Goal: Navigation & Orientation: Find specific page/section

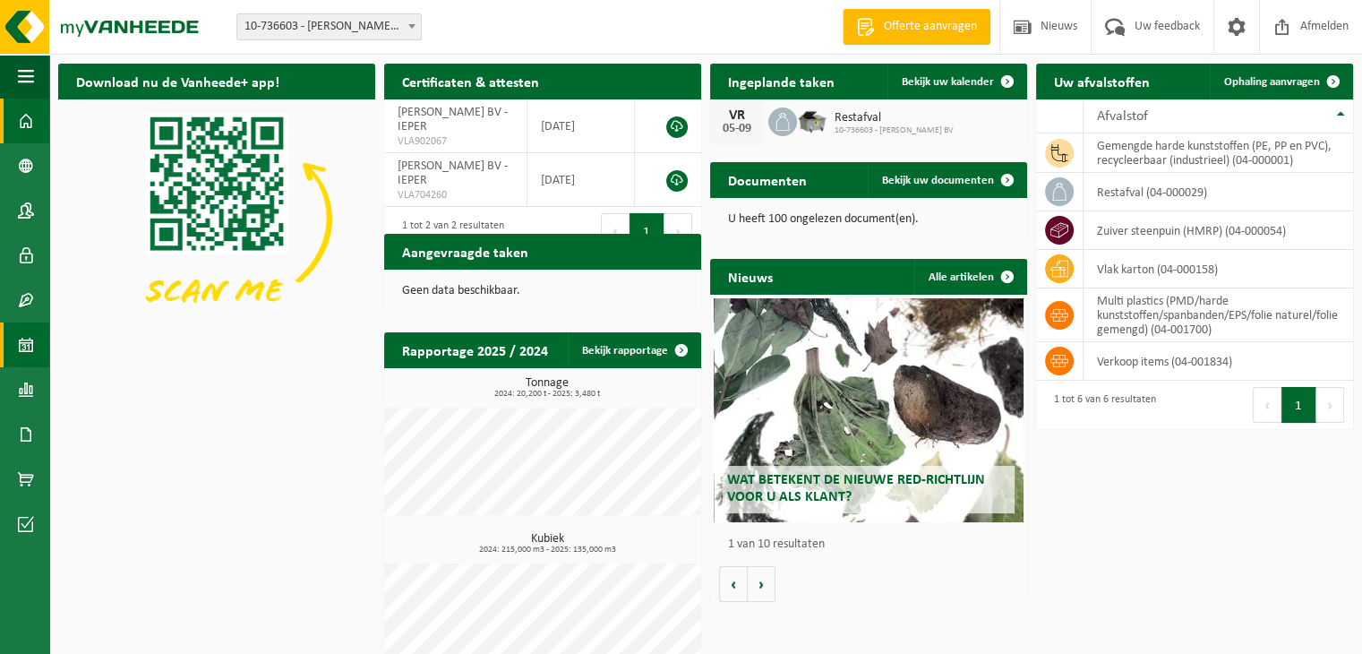
click at [24, 348] on span at bounding box center [26, 344] width 16 height 45
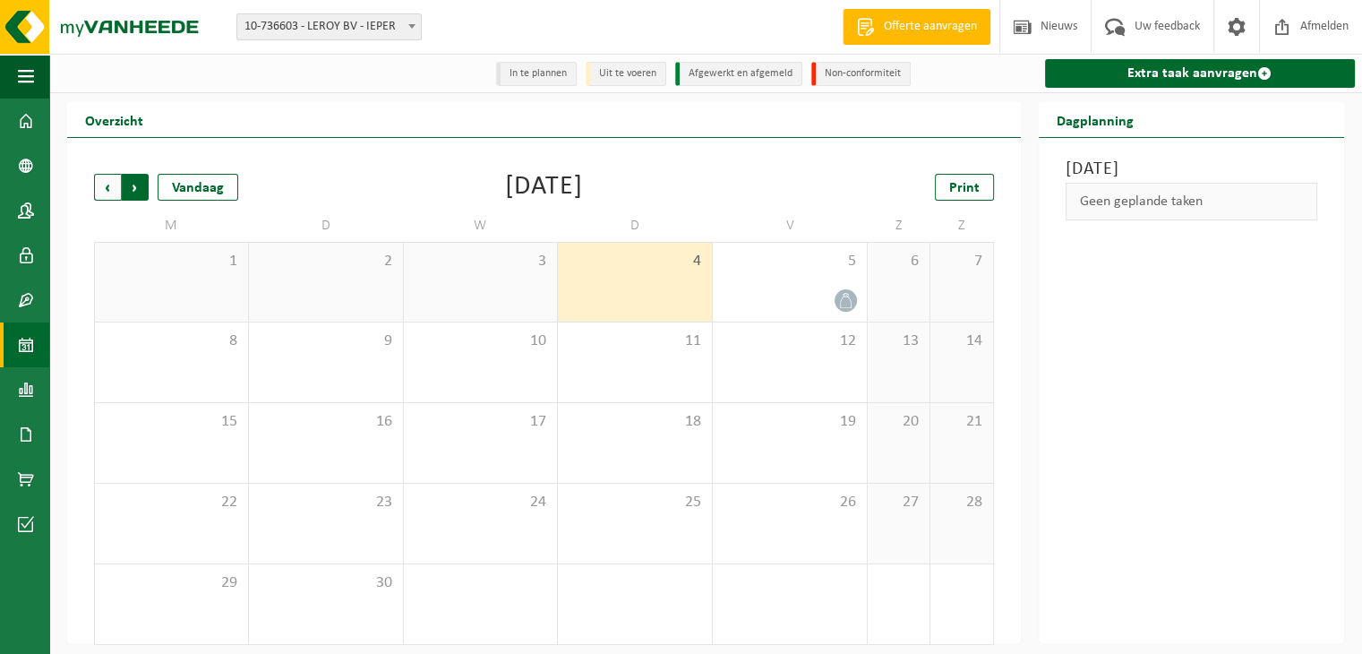
click at [114, 194] on span "Vorige" at bounding box center [107, 187] width 27 height 27
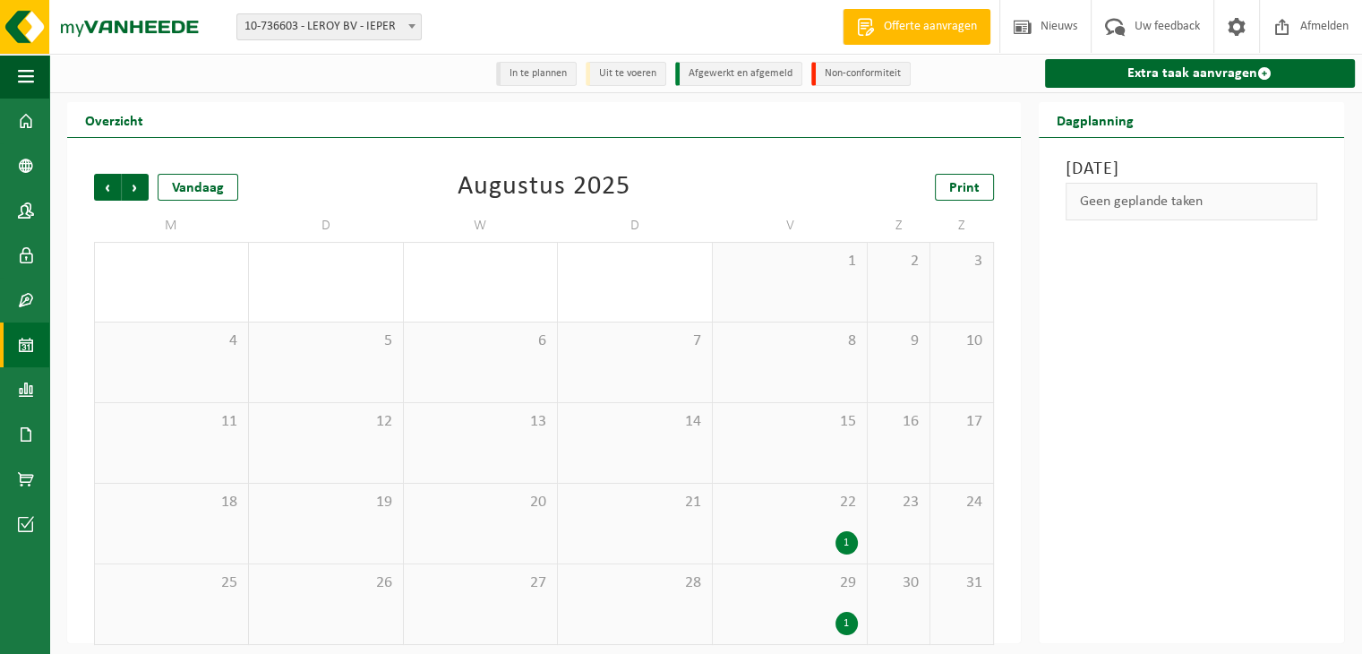
scroll to position [11, 0]
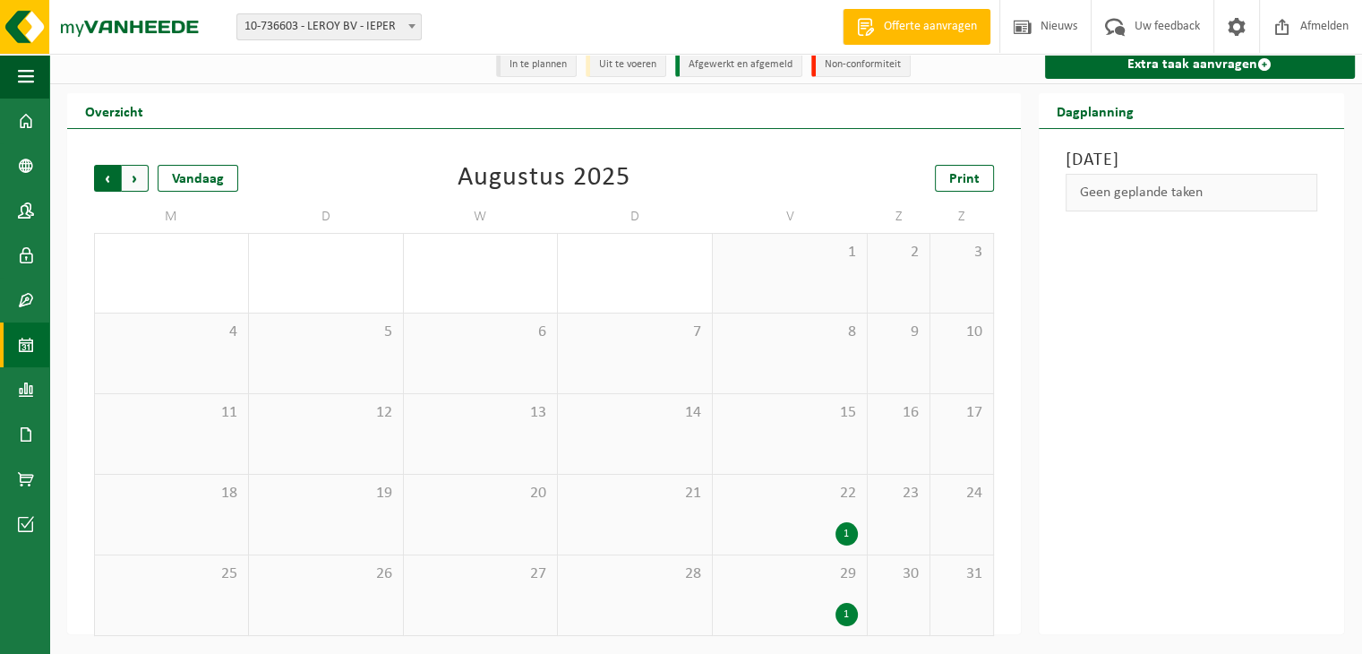
click at [136, 182] on span "Volgende" at bounding box center [135, 178] width 27 height 27
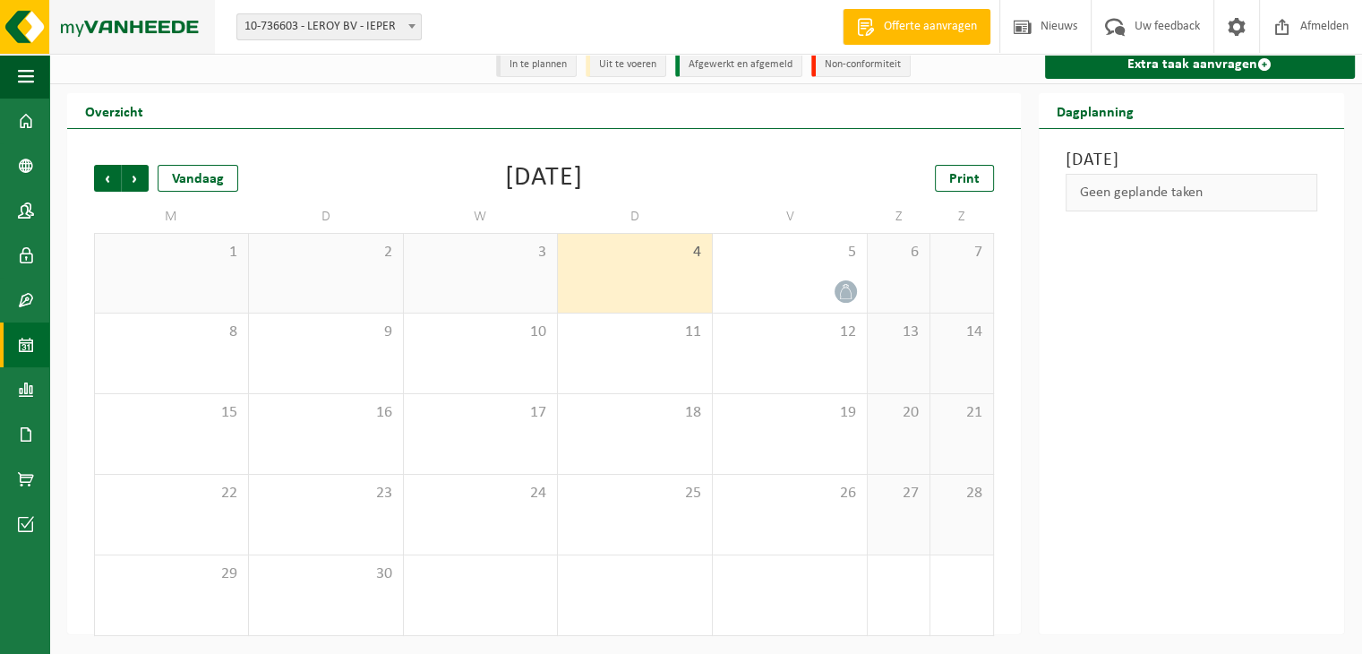
click at [183, 30] on img at bounding box center [107, 27] width 215 height 54
